Goal: Navigation & Orientation: Understand site structure

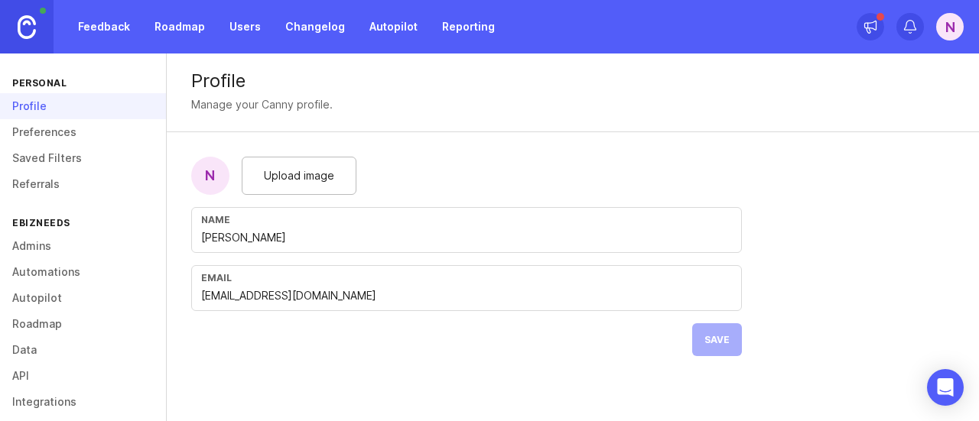
click at [118, 31] on link "Feedback" at bounding box center [104, 27] width 70 height 28
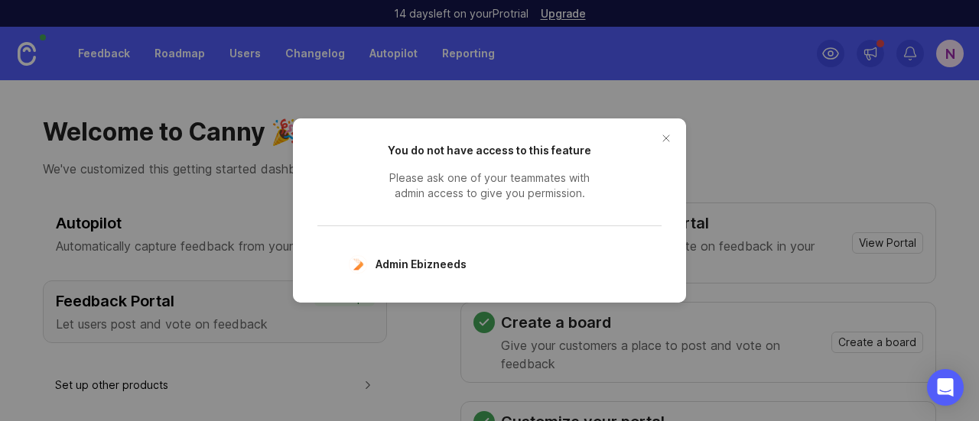
click at [670, 137] on button "close button" at bounding box center [666, 138] width 24 height 24
